Goal: Task Accomplishment & Management: Manage account settings

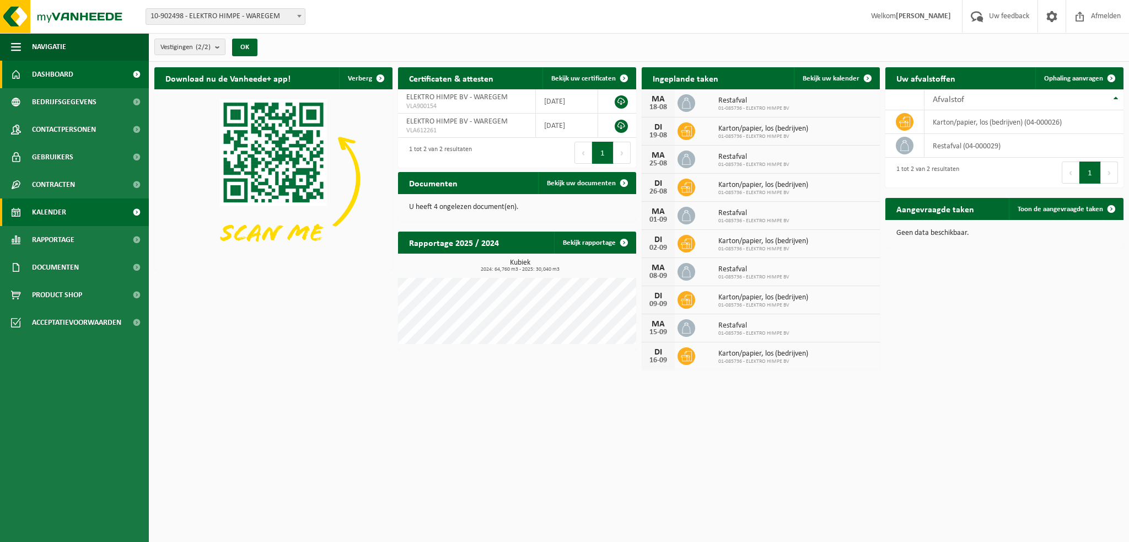
click at [51, 209] on span "Kalender" at bounding box center [49, 212] width 34 height 28
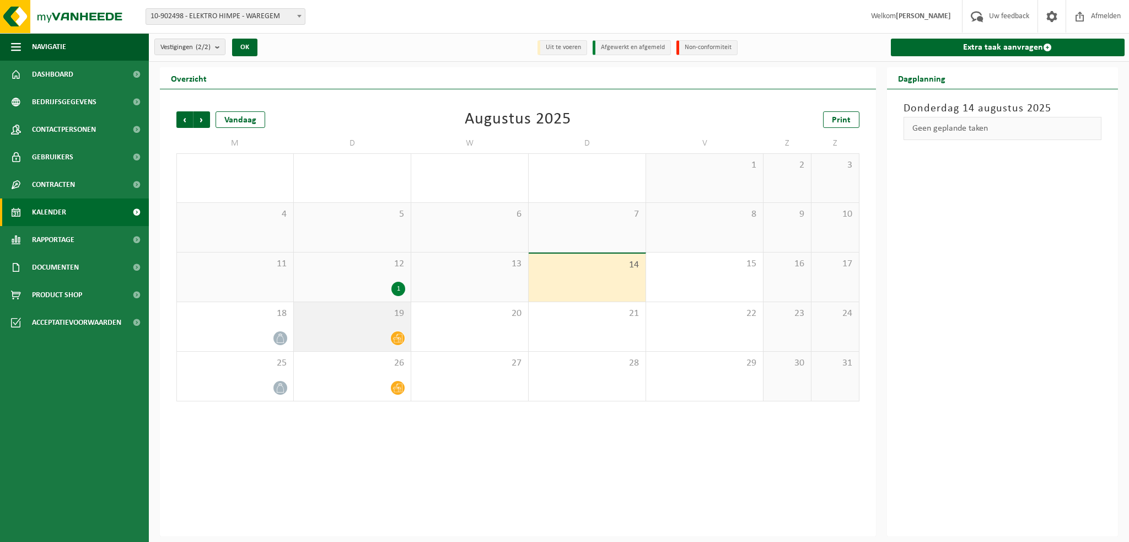
click at [399, 339] on icon at bounding box center [397, 338] width 9 height 9
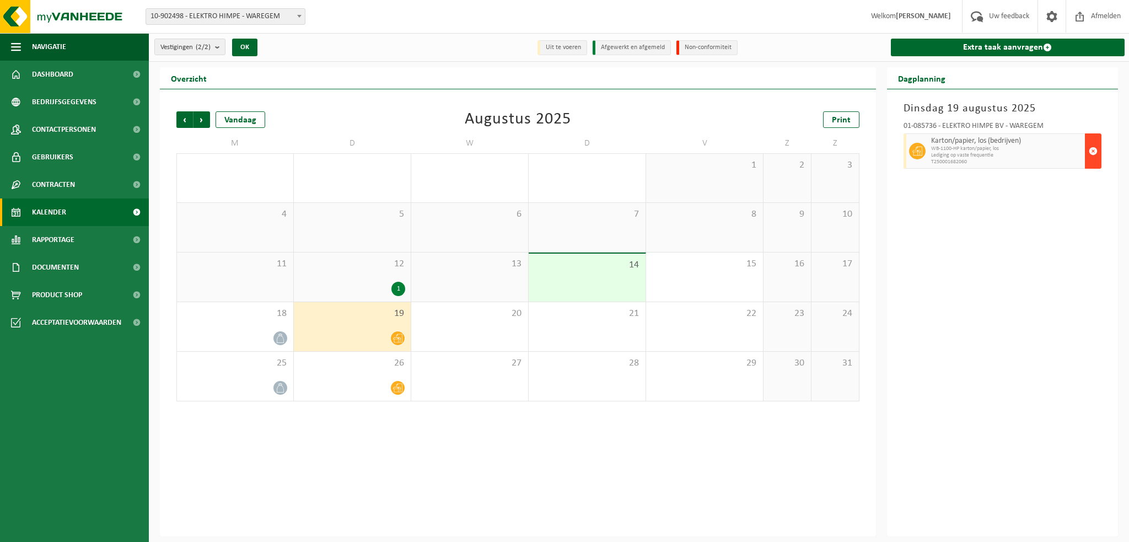
click at [1091, 149] on span "button" at bounding box center [1093, 151] width 9 height 22
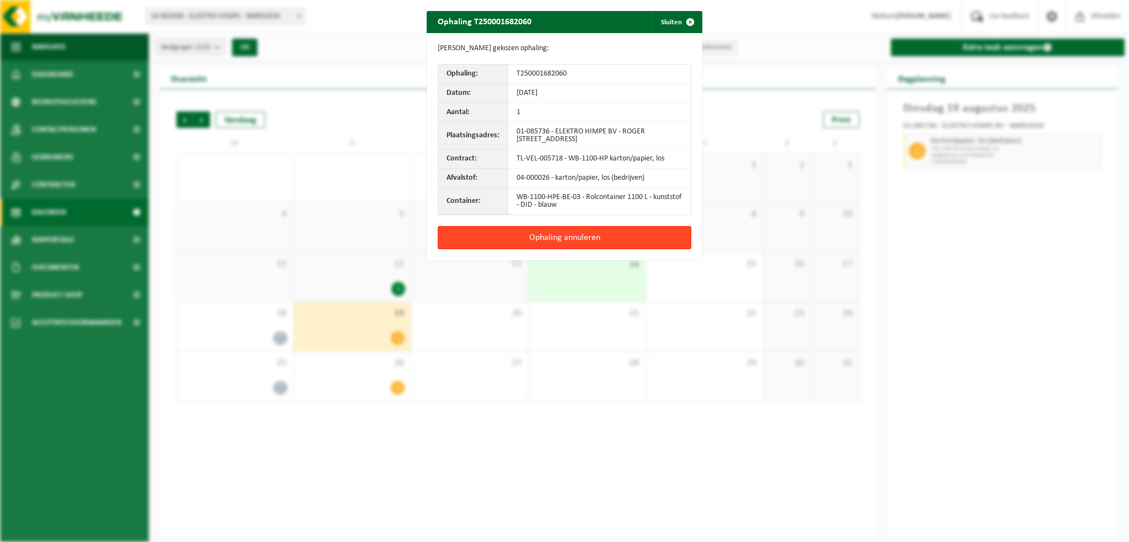
click at [563, 233] on button "Ophaling annuleren" at bounding box center [565, 237] width 254 height 23
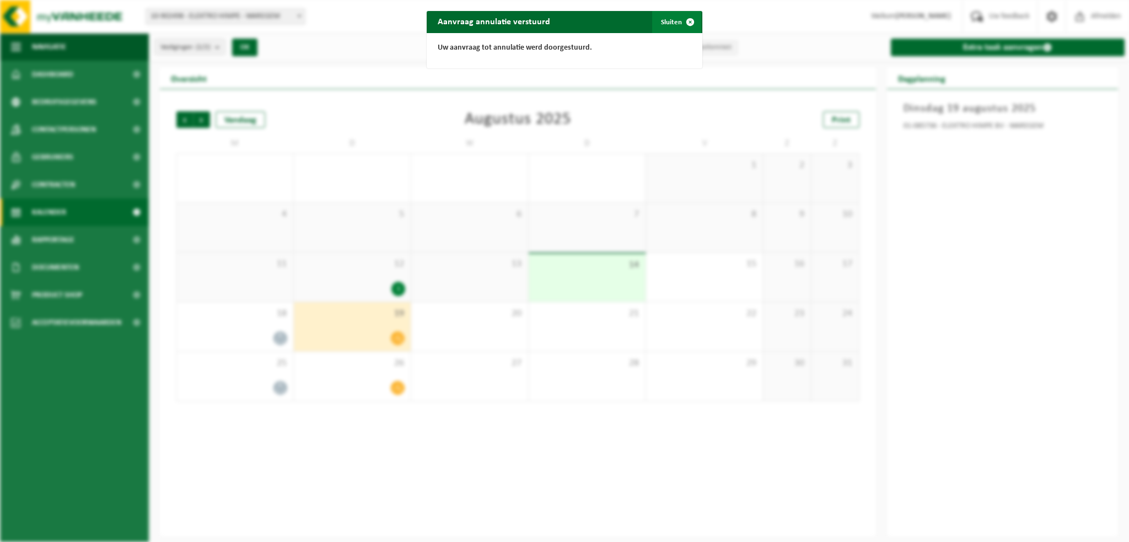
click at [665, 22] on button "Sluiten" at bounding box center [676, 22] width 49 height 22
